Goal: Task Accomplishment & Management: Complete application form

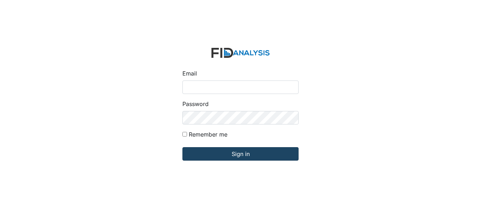
type input "[EMAIL_ADDRESS][DOMAIN_NAME]"
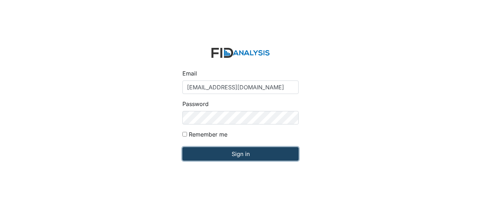
click at [239, 147] on input "Sign in" at bounding box center [240, 153] width 116 height 13
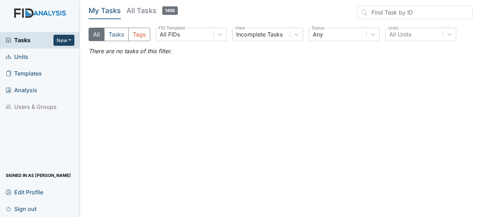
click at [64, 38] on button "New" at bounding box center [63, 40] width 21 height 11
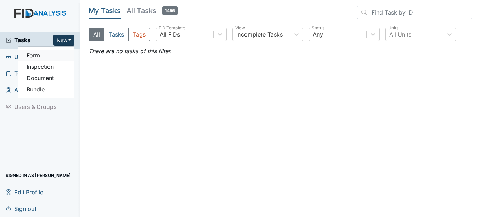
click at [60, 55] on link "Form" at bounding box center [46, 55] width 56 height 11
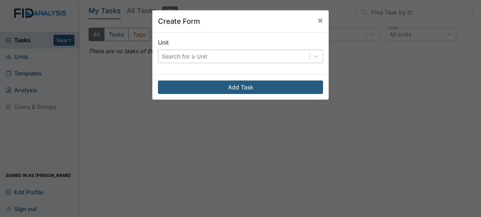
click at [183, 57] on div "Search for a Unit" at bounding box center [184, 56] width 45 height 9
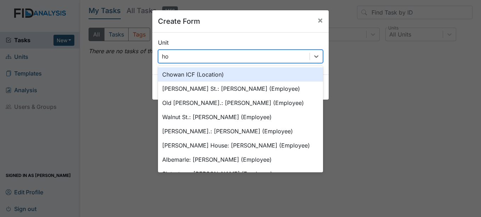
type input "h"
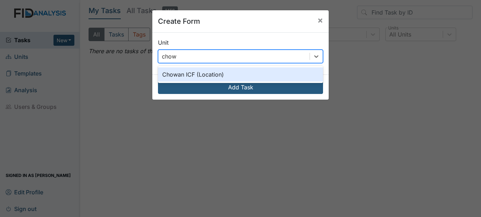
type input "chowa"
click at [201, 80] on div "Chowan ICF (Location)" at bounding box center [240, 74] width 165 height 14
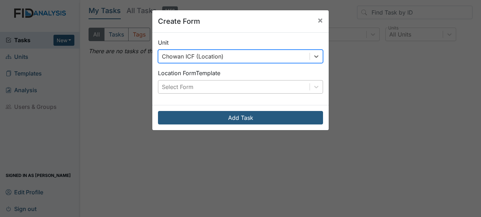
click at [206, 86] on div "Select Form" at bounding box center [233, 86] width 151 height 13
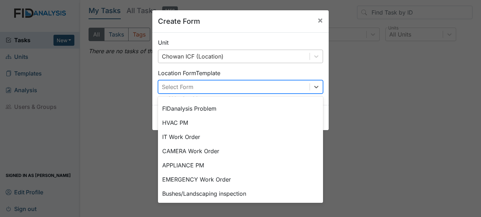
scroll to position [88, 0]
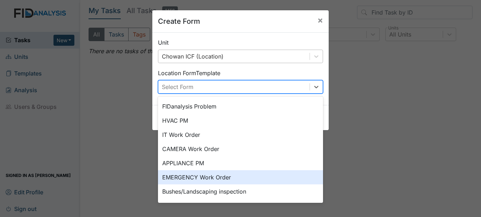
click at [265, 182] on div "EMERGENCY Work Order" at bounding box center [240, 177] width 165 height 14
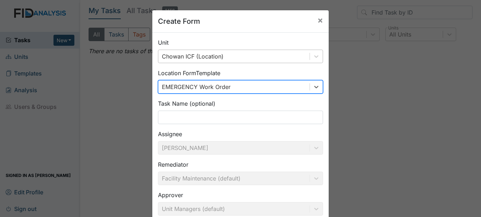
click at [289, 124] on div "Unit Chowan ICF (Location) Location Form Template option EMERGENCY Work Order ,…" at bounding box center [240, 145] width 176 height 225
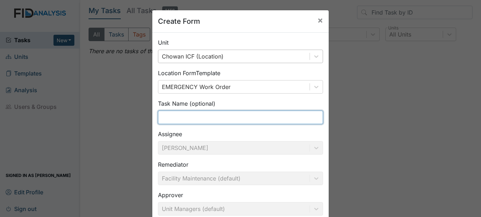
click at [290, 120] on input "text" at bounding box center [240, 117] width 165 height 13
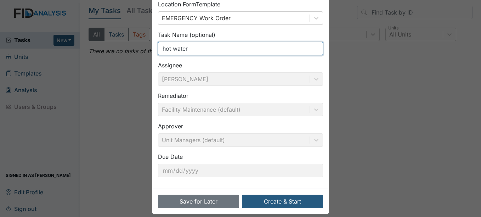
scroll to position [71, 0]
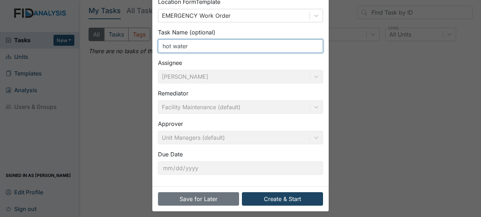
type input "hot water"
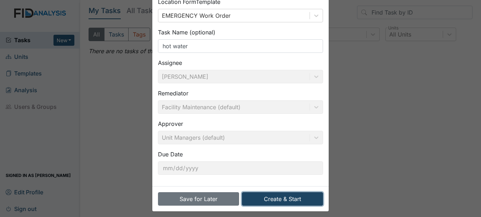
click at [294, 197] on button "Create & Start" at bounding box center [282, 198] width 81 height 13
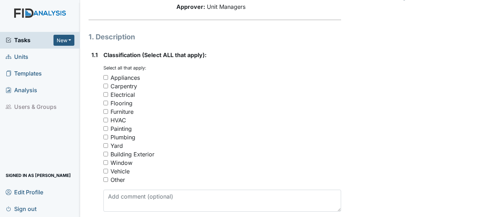
scroll to position [88, 0]
click at [126, 134] on div "Plumbing" at bounding box center [123, 136] width 25 height 9
click at [108, 134] on input "Plumbing" at bounding box center [105, 136] width 5 height 5
checkbox input "true"
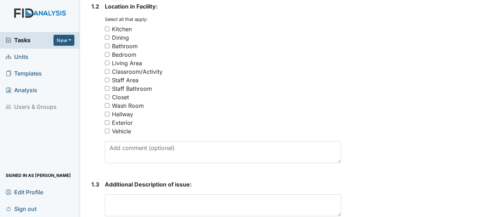
scroll to position [315, 0]
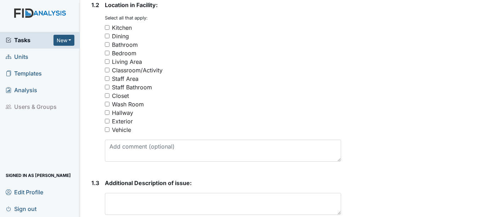
click at [120, 27] on div "Kitchen" at bounding box center [122, 27] width 20 height 9
click at [109, 27] on input "Kitchen" at bounding box center [107, 27] width 5 height 5
checkbox input "true"
click at [133, 44] on div "Bathroom" at bounding box center [125, 44] width 26 height 9
click at [109, 44] on input "Bathroom" at bounding box center [107, 44] width 5 height 5
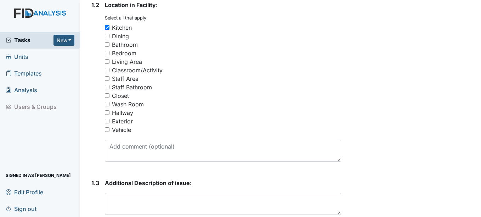
checkbox input "true"
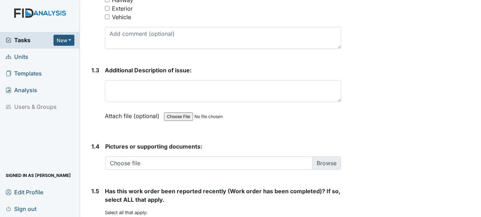
scroll to position [430, 0]
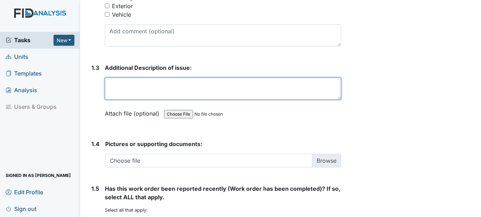
click at [288, 81] on textarea at bounding box center [223, 89] width 236 height 22
type textarea "N"
type textarea "h"
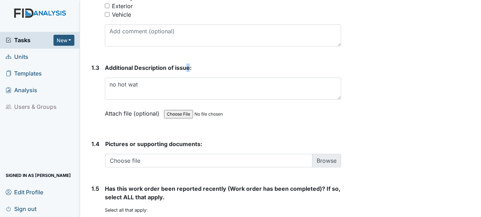
click at [187, 68] on span "Additional Description of issue:" at bounding box center [148, 67] width 87 height 7
copy span "e"
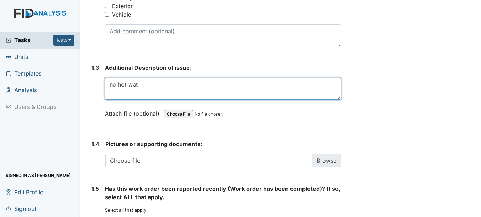
click at [140, 84] on textarea "no hot wat" at bounding box center [223, 89] width 236 height 22
paste textarea "e"
type textarea "no hot water in chowan house"
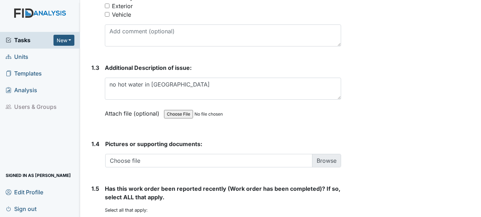
click at [95, 182] on div "1. Description 1.1 Classification (Select ALL that apply): You must select one …" at bounding box center [215, 7] width 252 height 636
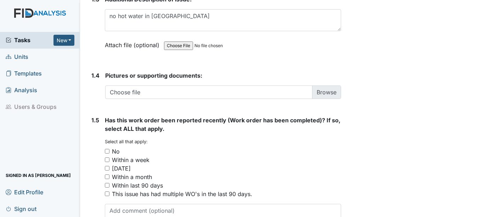
scroll to position [506, 0]
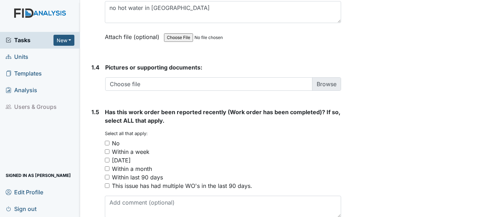
click at [107, 143] on input "No" at bounding box center [107, 143] width 5 height 5
checkbox input "true"
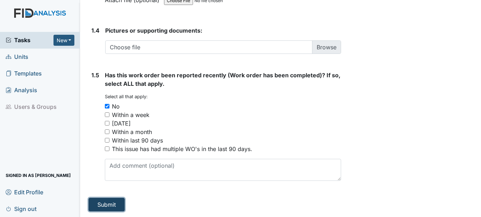
click at [102, 208] on button "Submit" at bounding box center [107, 204] width 36 height 13
